Goal: Information Seeking & Learning: Understand process/instructions

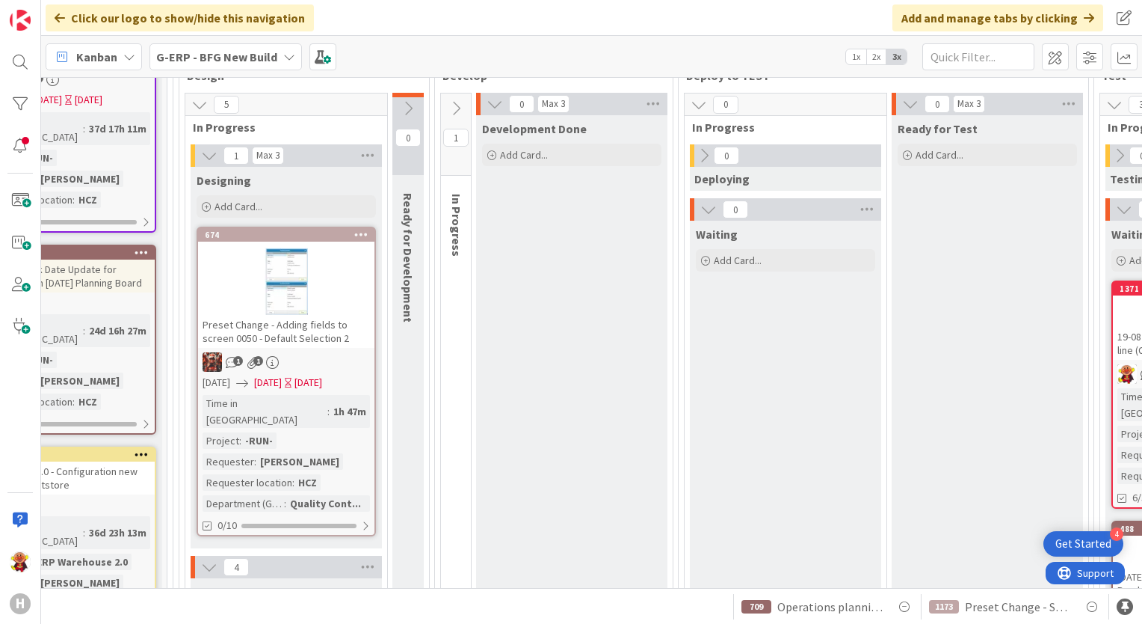
scroll to position [299, 271]
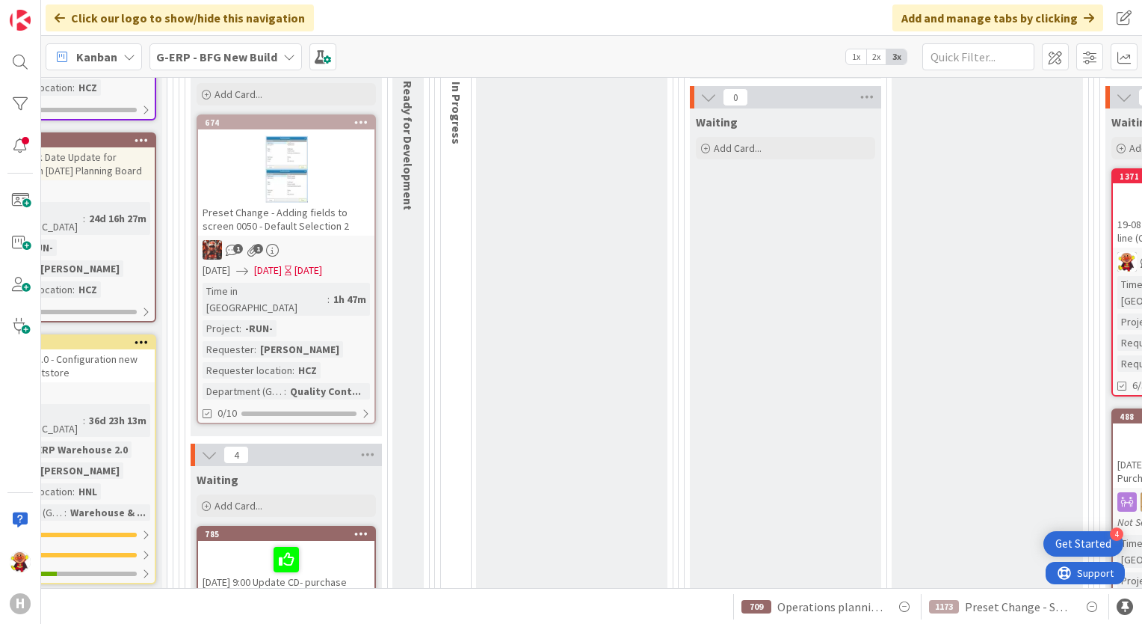
click at [315, 243] on div "1 1" at bounding box center [286, 249] width 176 height 19
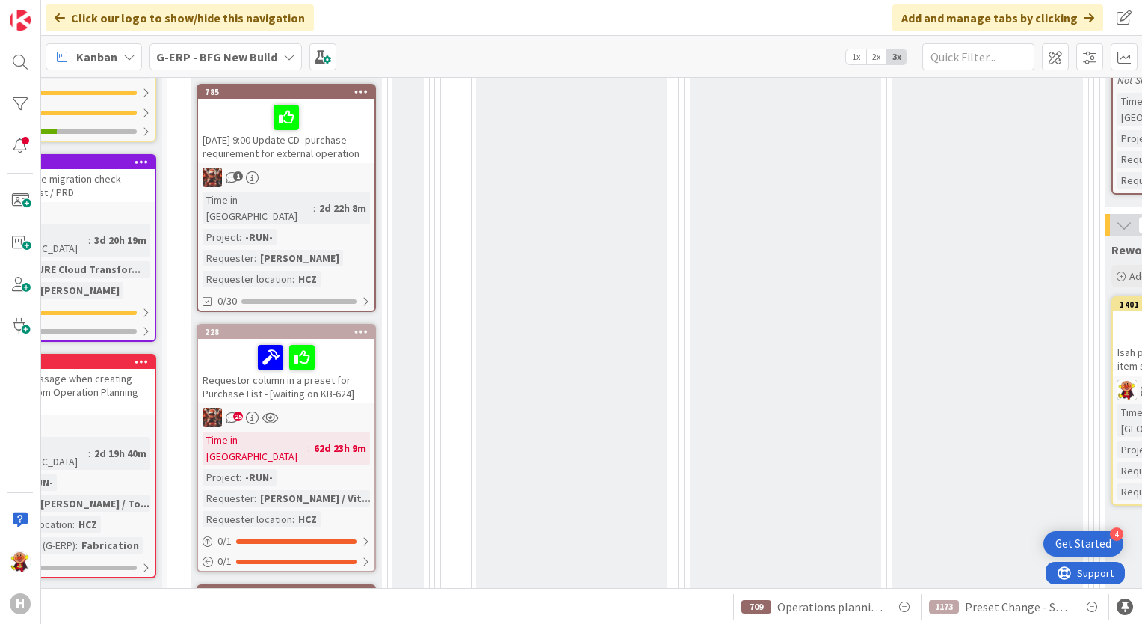
scroll to position [748, 271]
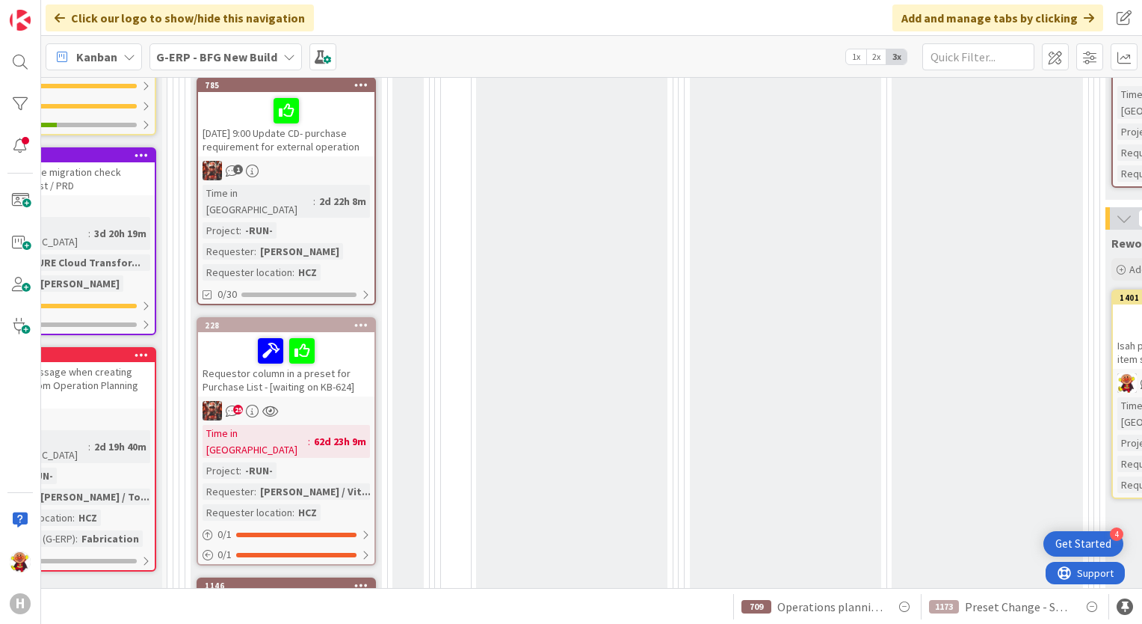
click at [355, 401] on div "25" at bounding box center [286, 410] width 176 height 19
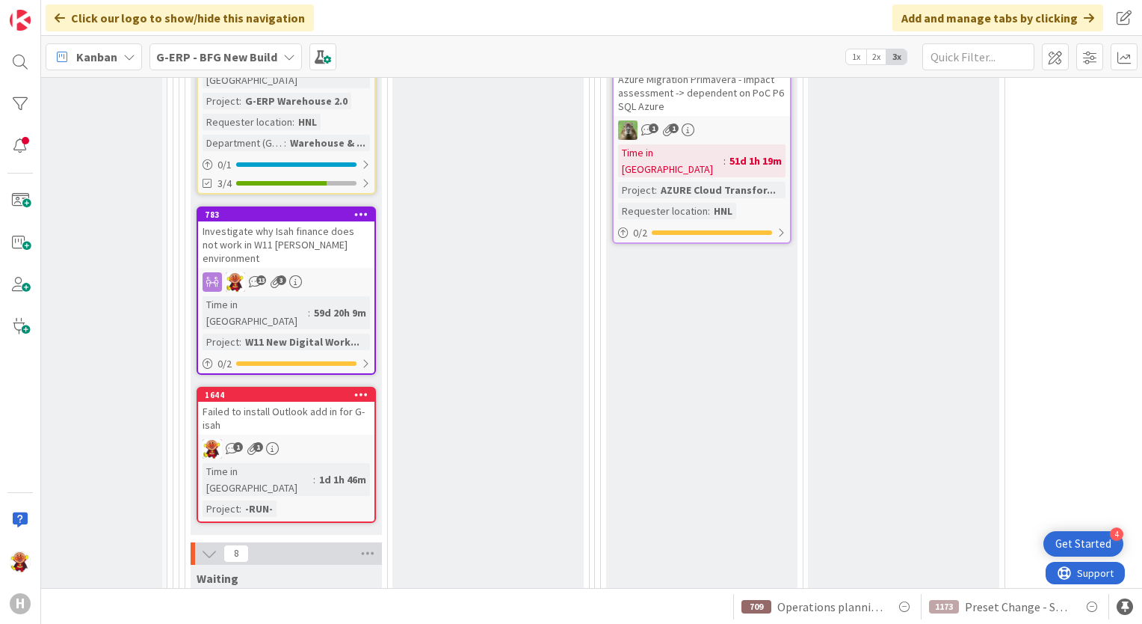
scroll to position [2766, 271]
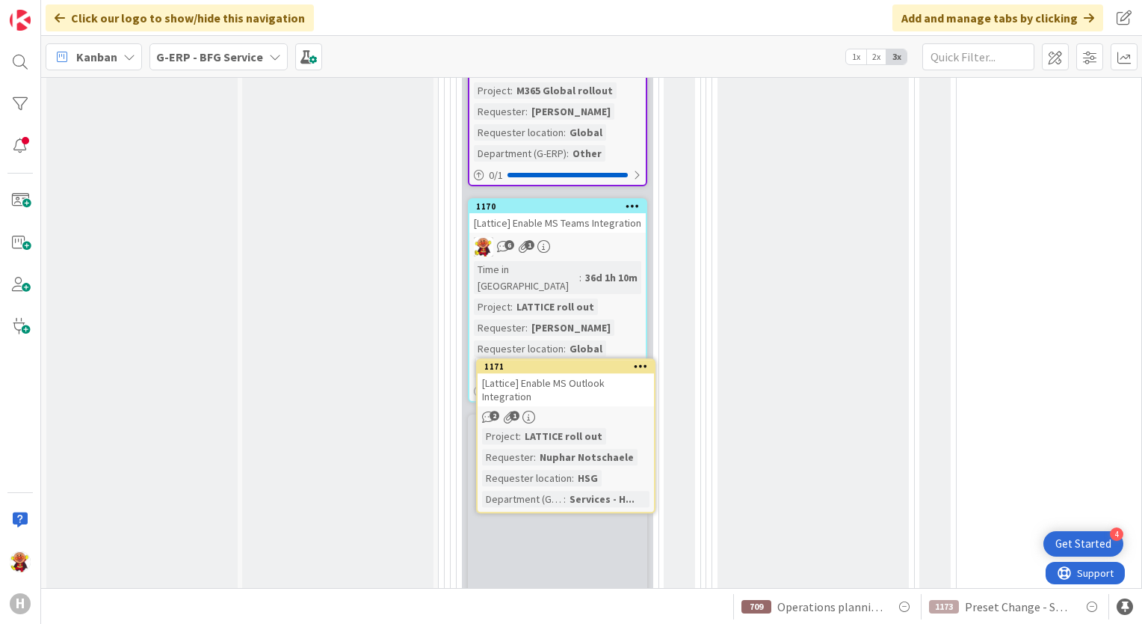
scroll to position [2393, 0]
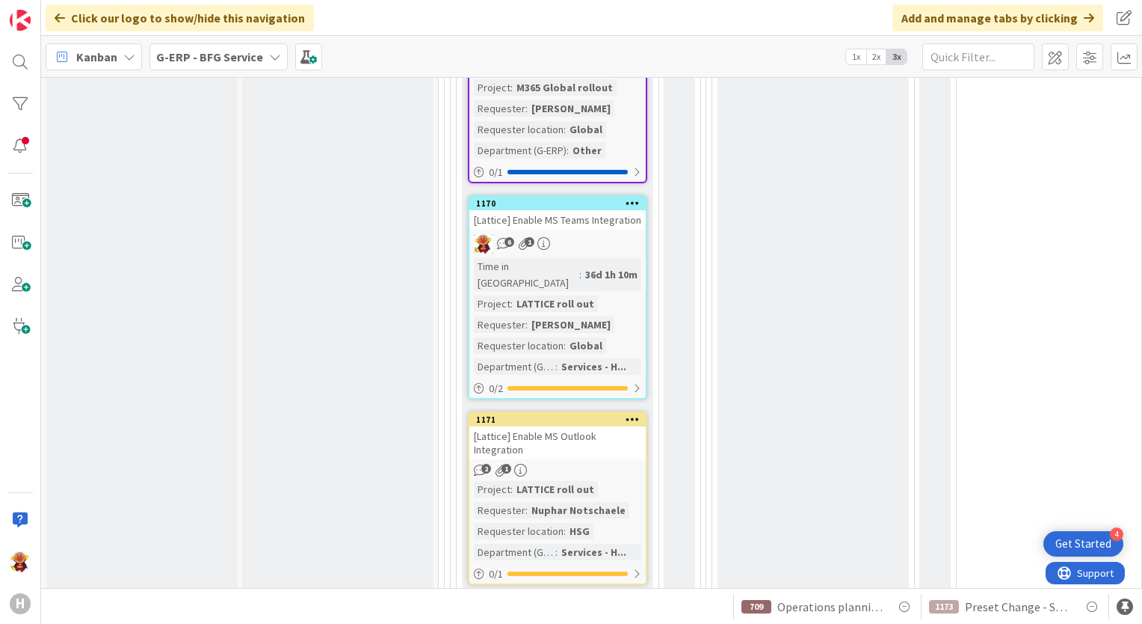
click at [599, 426] on div "[Lattice] Enable MS Outlook Integration" at bounding box center [558, 442] width 176 height 33
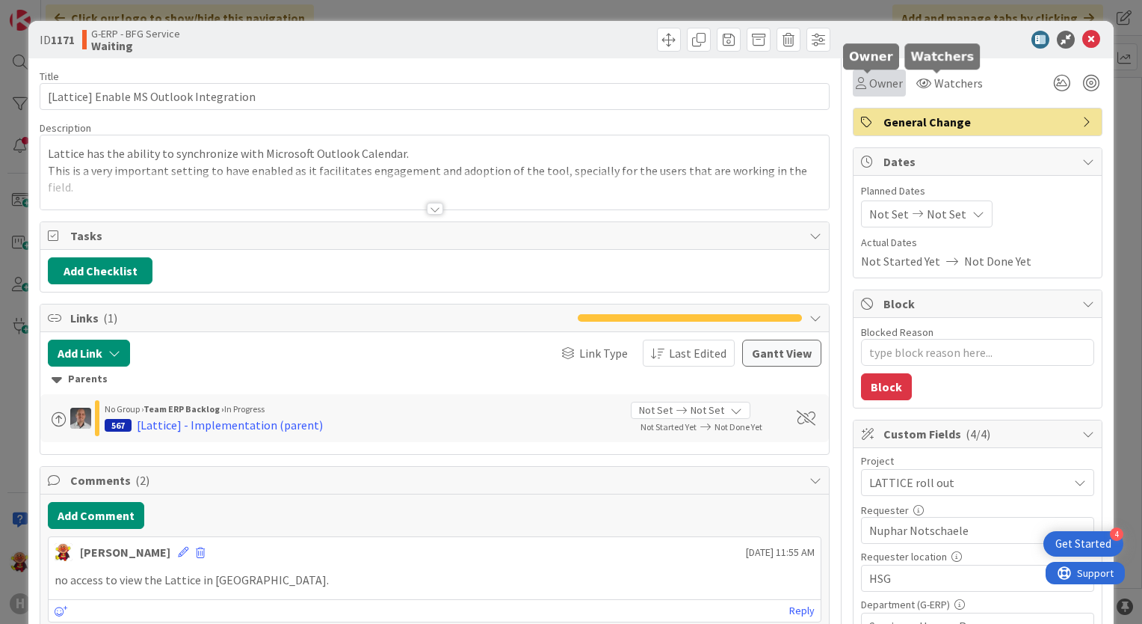
click at [882, 82] on span "Owner" at bounding box center [887, 83] width 34 height 18
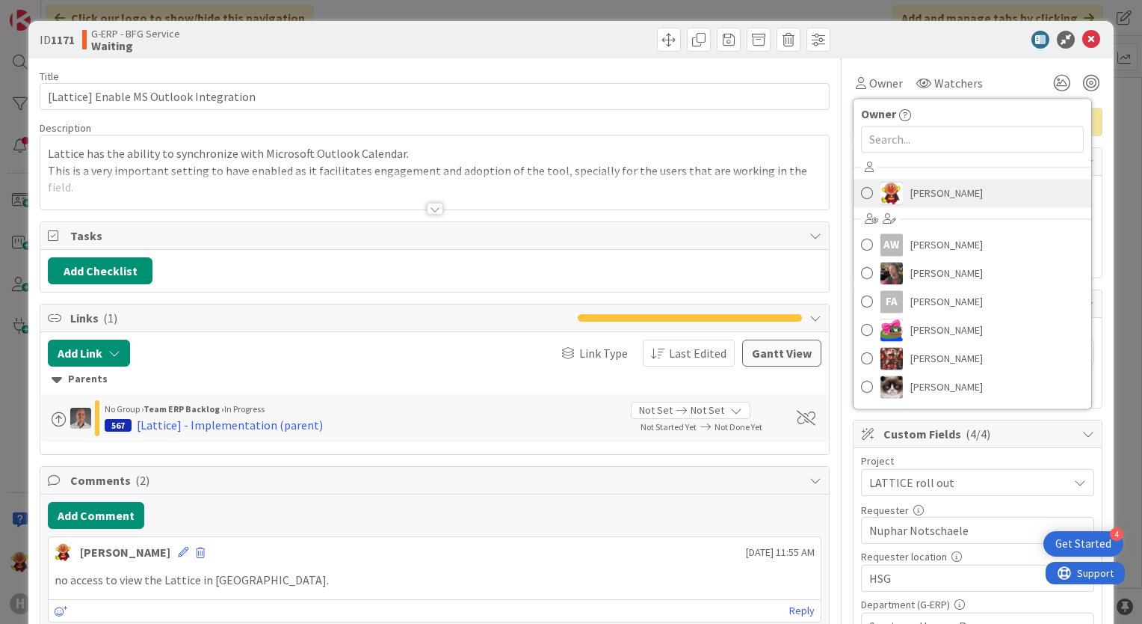
click at [881, 186] on img at bounding box center [892, 193] width 22 height 22
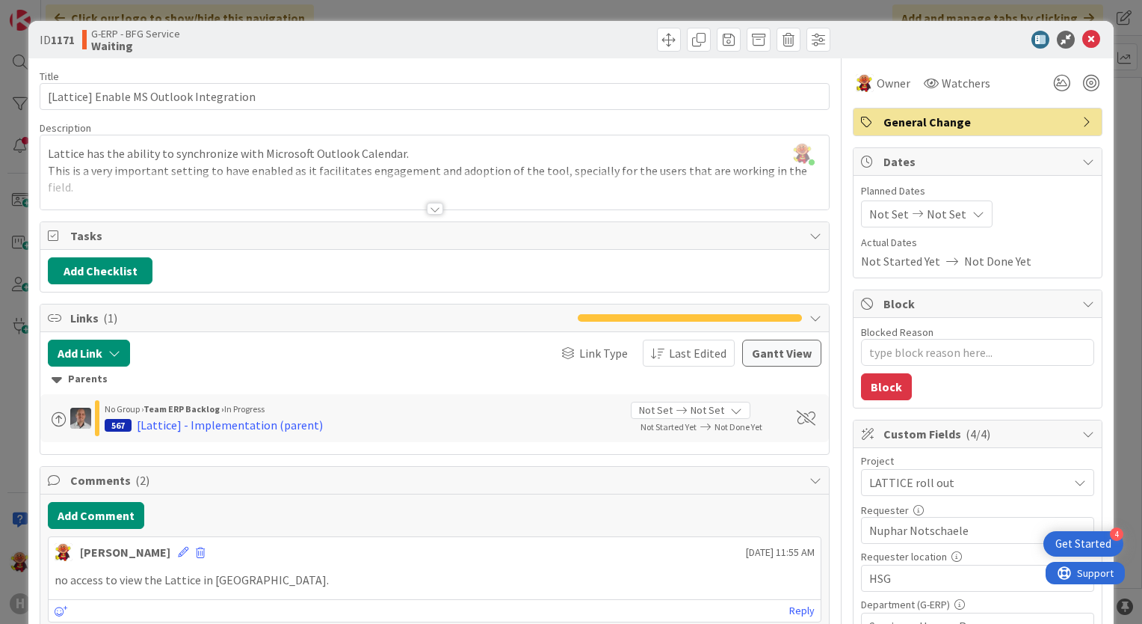
click at [427, 209] on div at bounding box center [435, 209] width 16 height 12
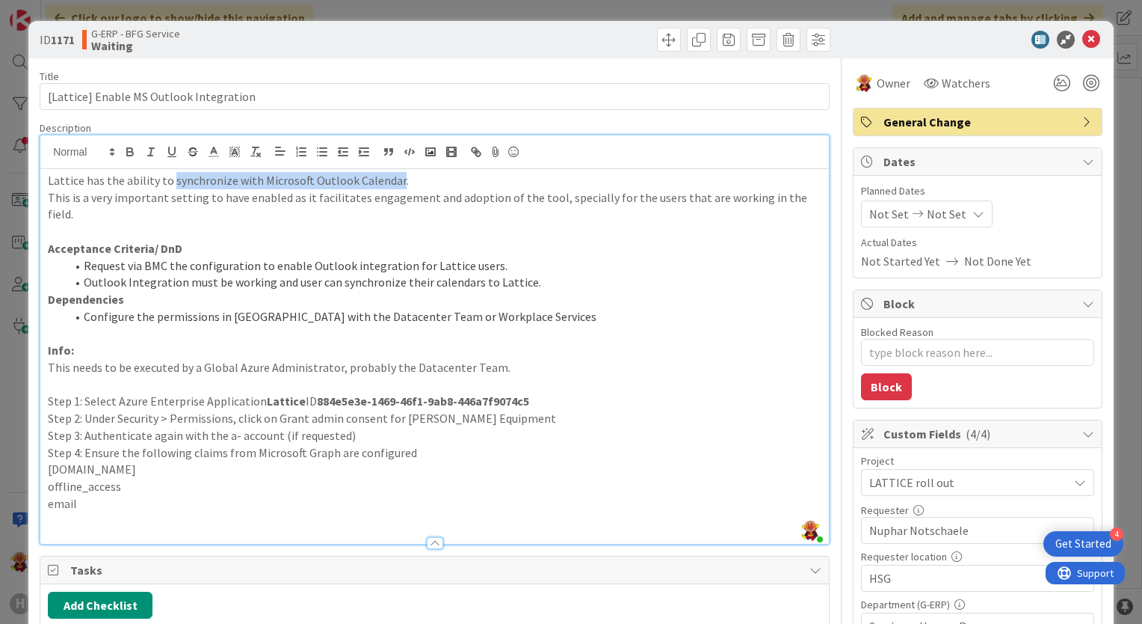
drag, startPoint x: 170, startPoint y: 177, endPoint x: 393, endPoint y: 173, distance: 222.1
click at [393, 173] on p "Lattice has the ability to synchronize with Microsoft Outlook Calendar." at bounding box center [435, 180] width 774 height 17
copy p "synchronize with Microsoft Outlook Calendar"
click at [120, 202] on p "This is a very important setting to have enabled as it facilitates engagement a…" at bounding box center [435, 206] width 774 height 34
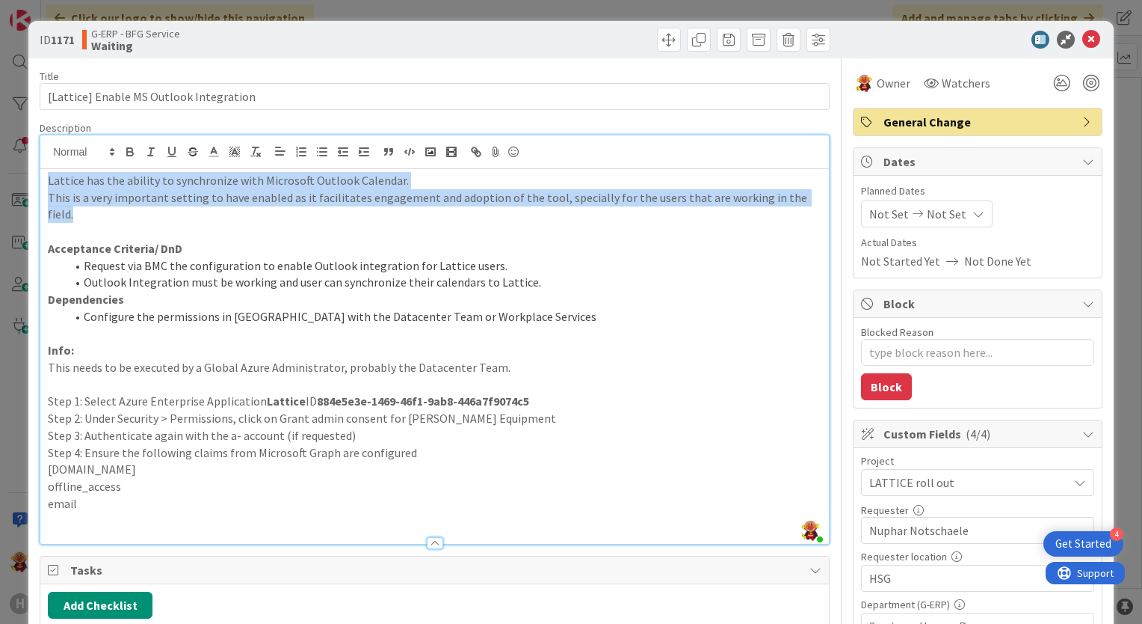
drag, startPoint x: 49, startPoint y: 178, endPoint x: 824, endPoint y: 193, distance: 775.5
copy div "Lattice has the ability to synchronize with Microsoft Outlook Calendar. This is…"
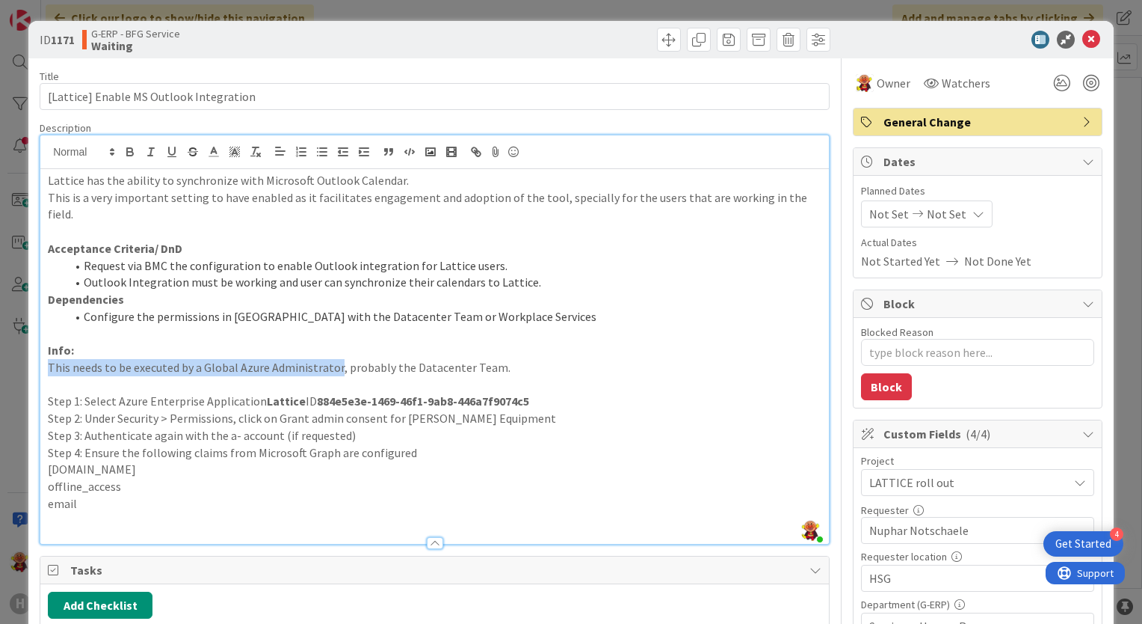
drag, startPoint x: 47, startPoint y: 348, endPoint x: 335, endPoint y: 354, distance: 287.9
click at [335, 359] on p "This needs to be executed by a Global Azure Administrator, probably the Datacen…" at bounding box center [435, 367] width 774 height 17
copy p "This needs to be executed by a Global Azure Administrator"
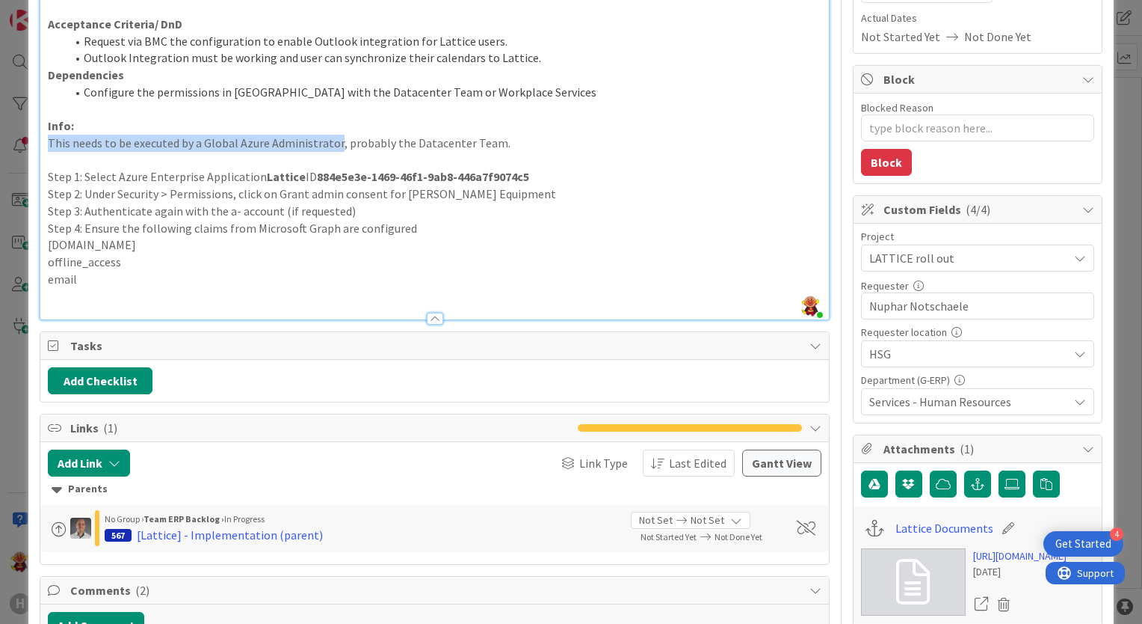
scroll to position [299, 0]
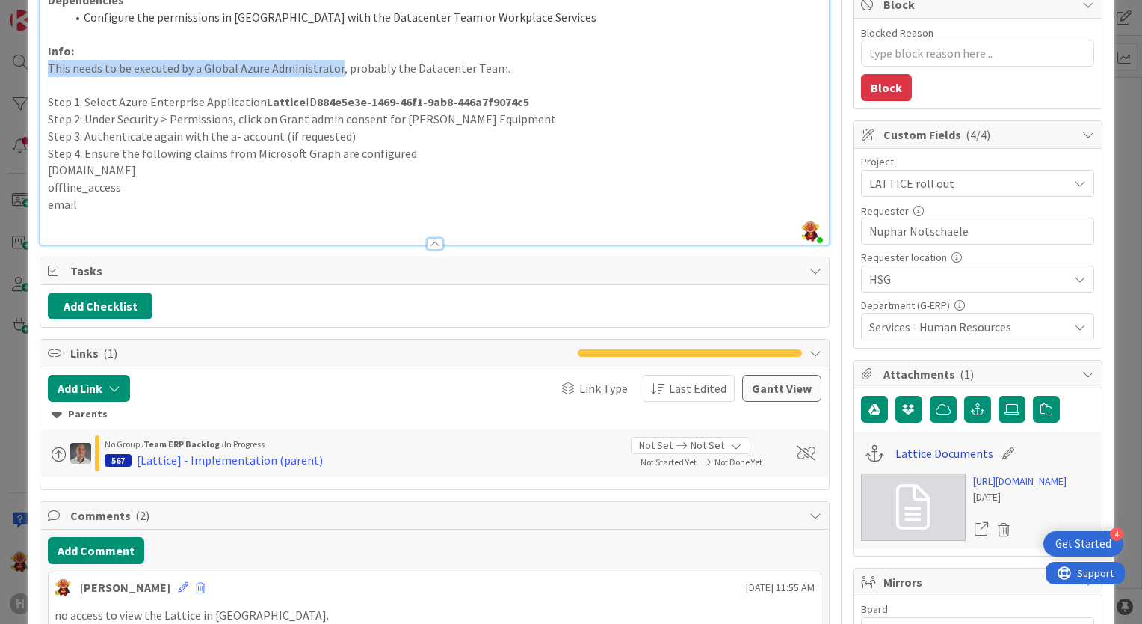
click at [945, 448] on link "Lattice Documents" at bounding box center [945, 453] width 98 height 18
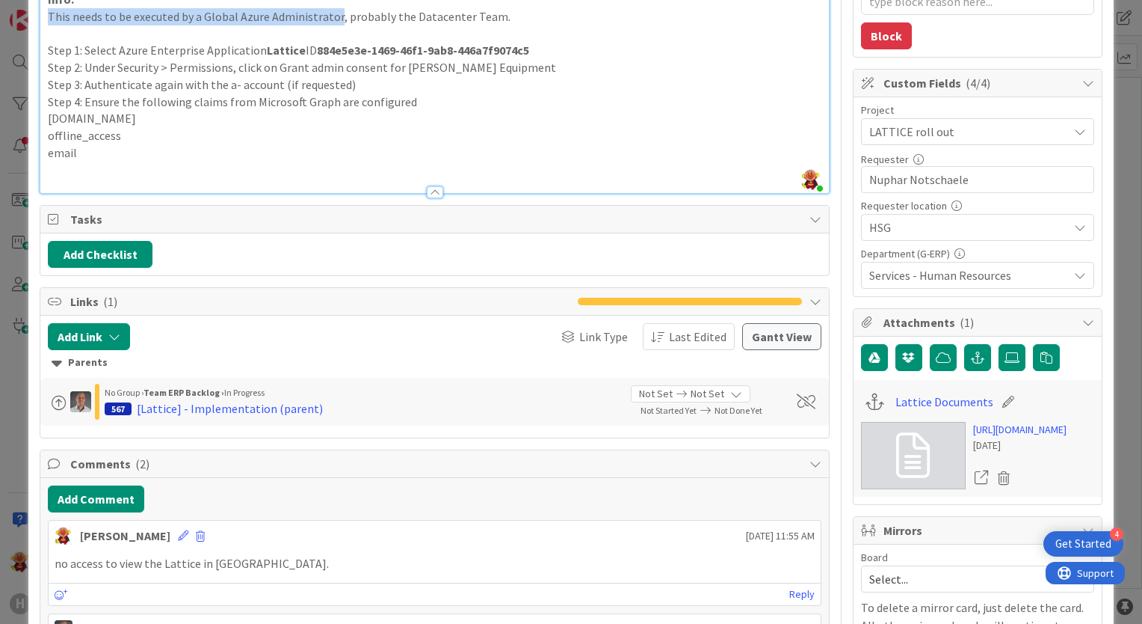
scroll to position [374, 0]
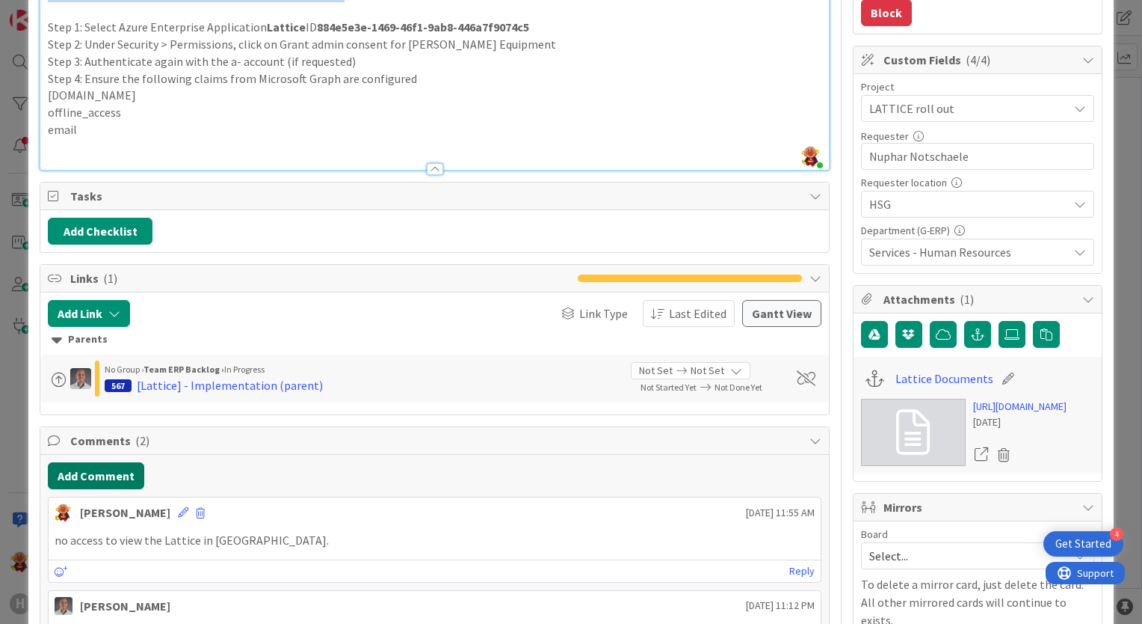
click at [93, 462] on button "Add Comment" at bounding box center [96, 475] width 96 height 27
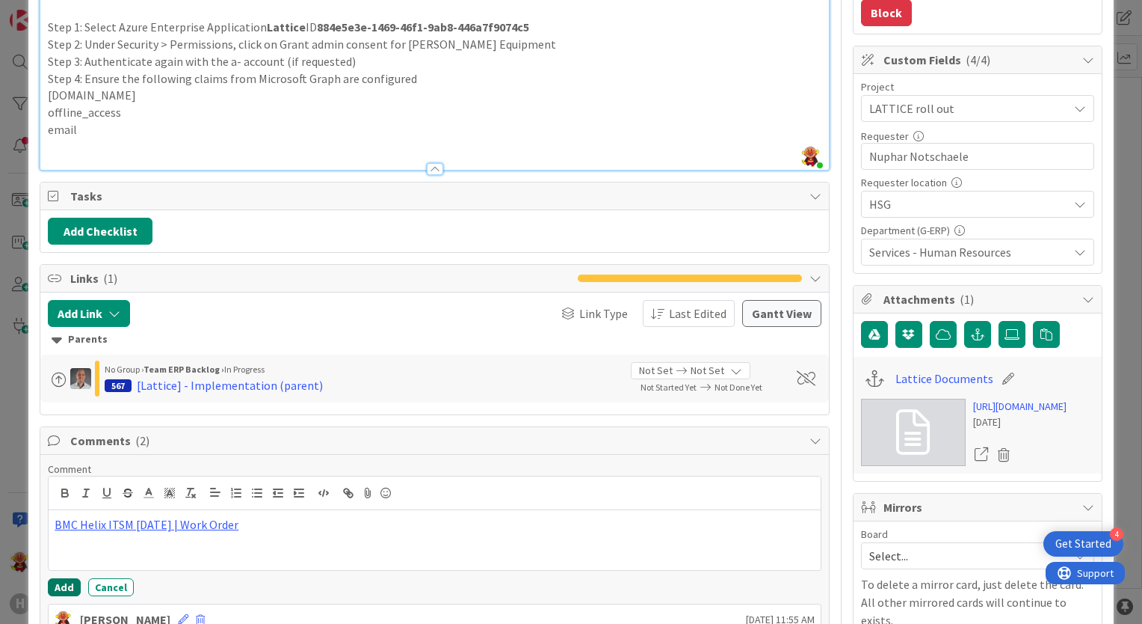
click at [63, 578] on button "Add" at bounding box center [64, 587] width 33 height 18
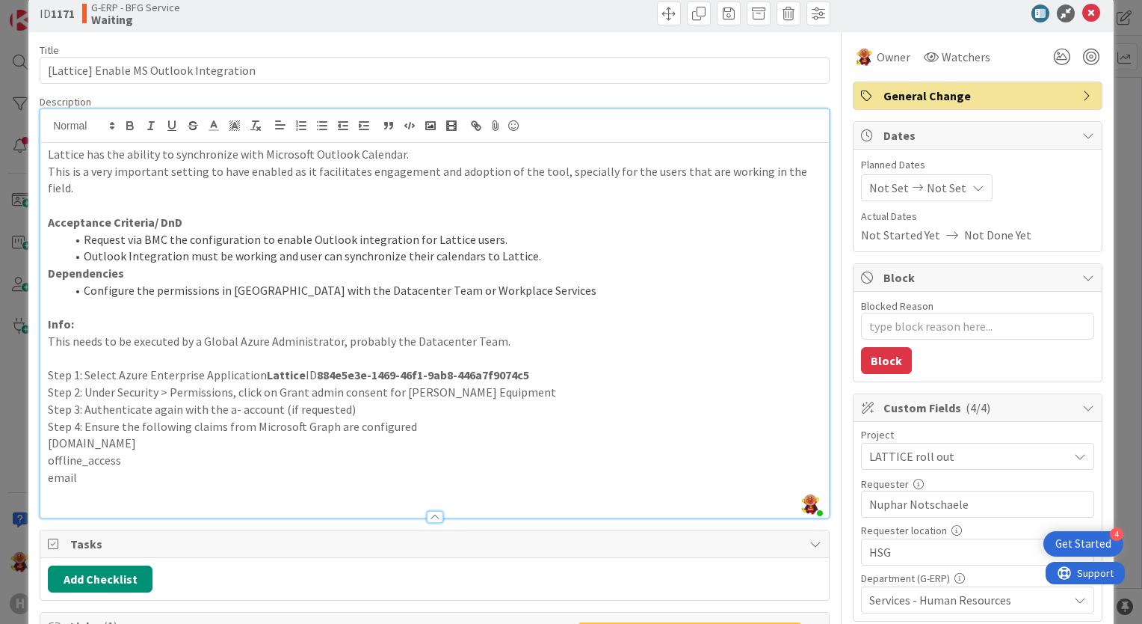
scroll to position [0, 0]
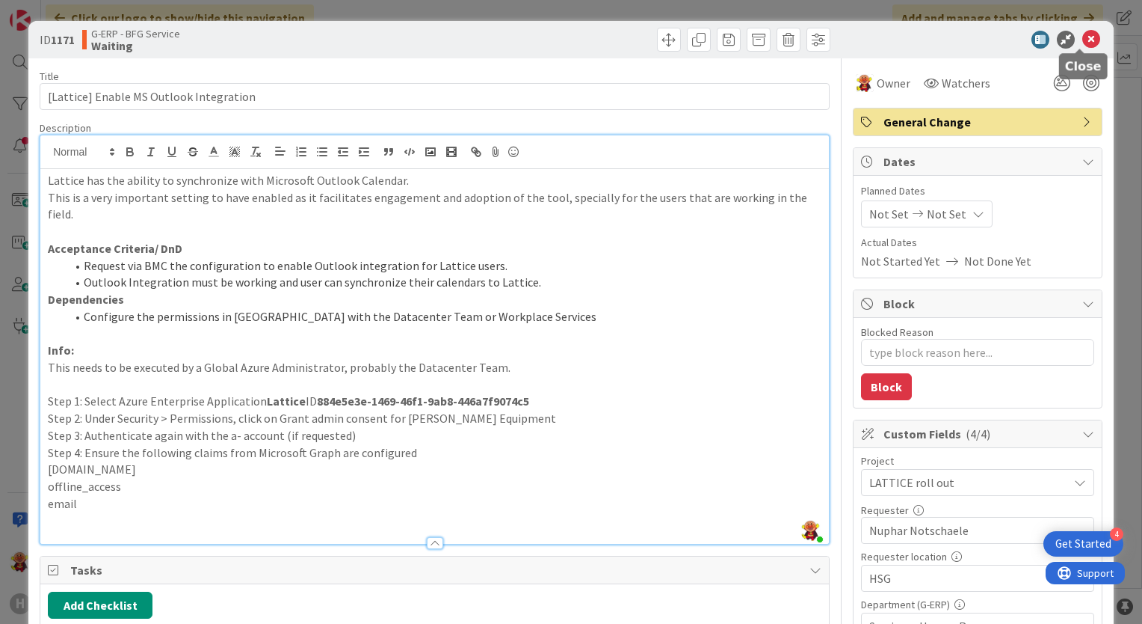
click at [1083, 43] on icon at bounding box center [1092, 40] width 18 height 18
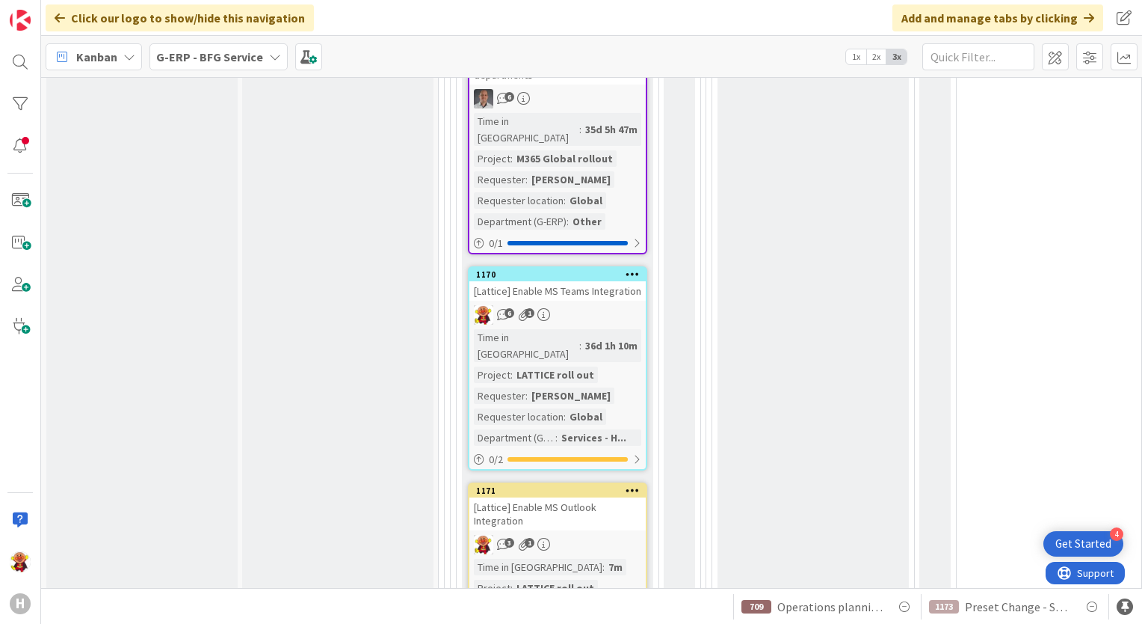
scroll to position [2243, 0]
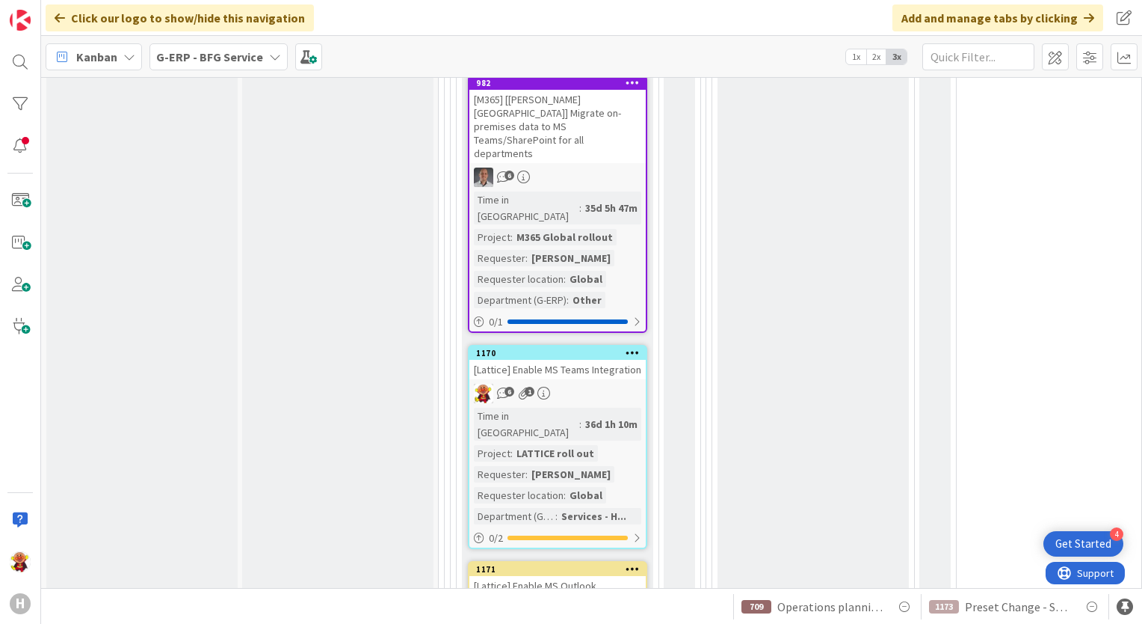
click at [610, 360] on div "[Lattice] Enable MS Teams Integration" at bounding box center [558, 369] width 176 height 19
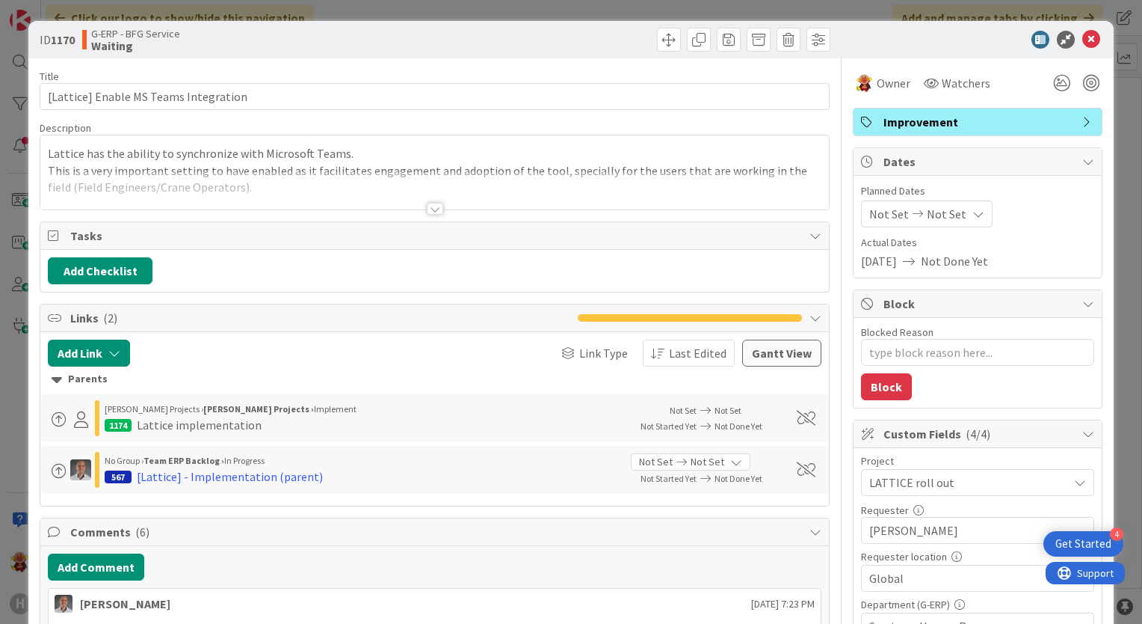
type textarea "x"
click at [431, 203] on div at bounding box center [435, 209] width 16 height 12
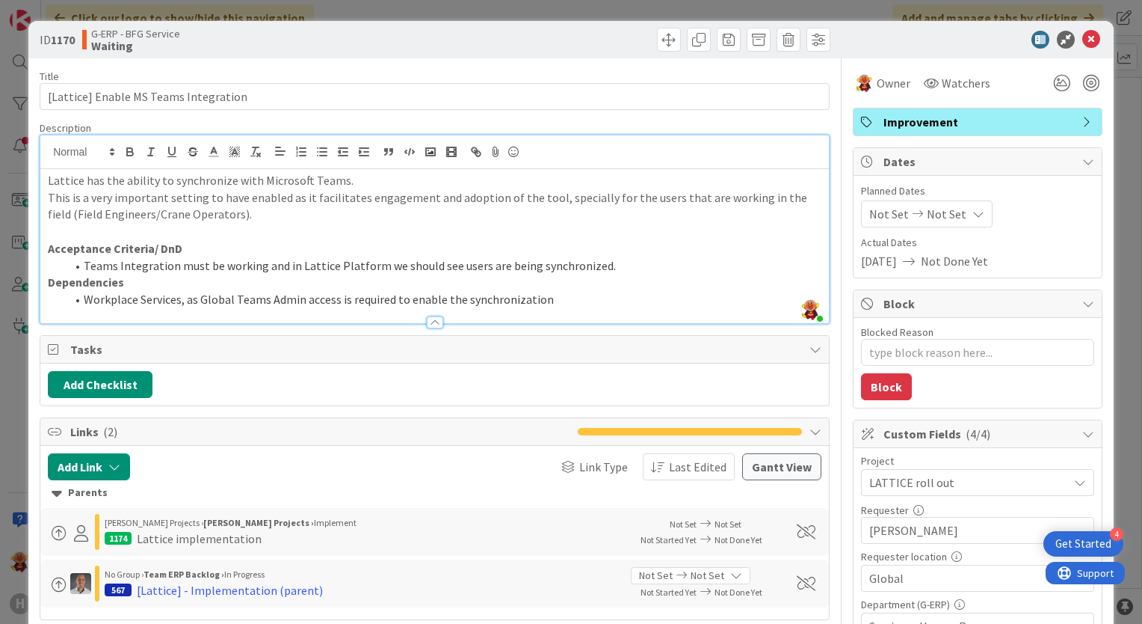
click at [1066, 40] on div at bounding box center [970, 40] width 265 height 18
click at [1083, 43] on icon at bounding box center [1092, 40] width 18 height 18
